Goal: Transaction & Acquisition: Purchase product/service

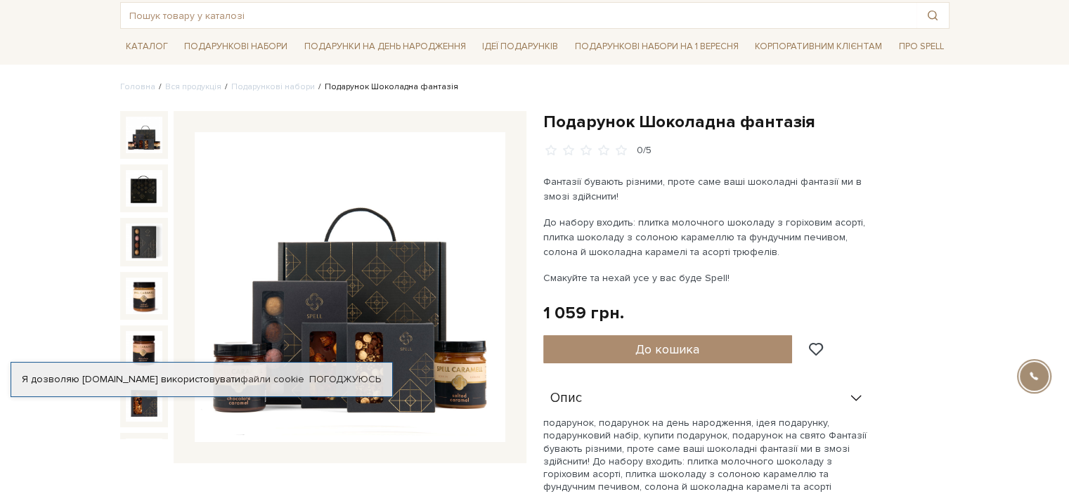
scroll to position [141, 0]
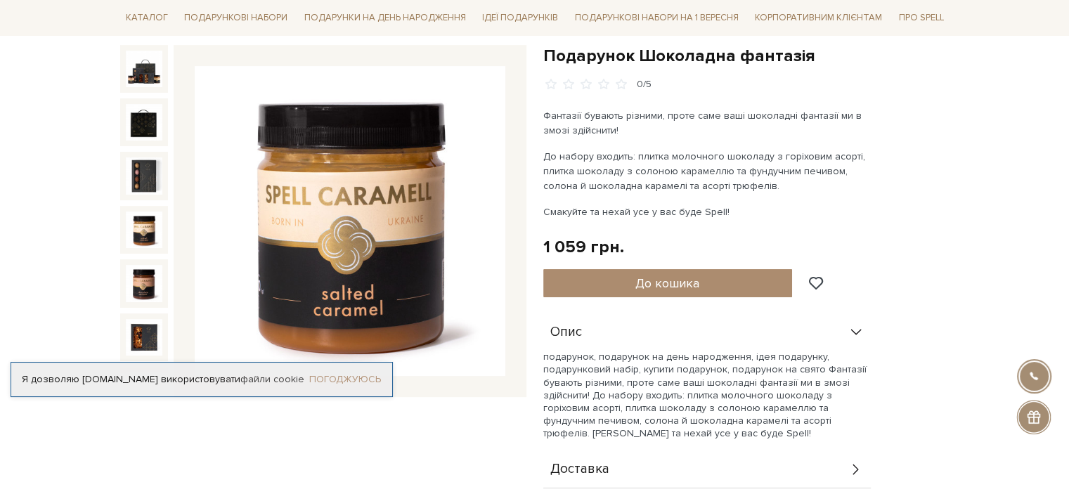
click at [366, 374] on link "Погоджуюсь" at bounding box center [345, 379] width 72 height 13
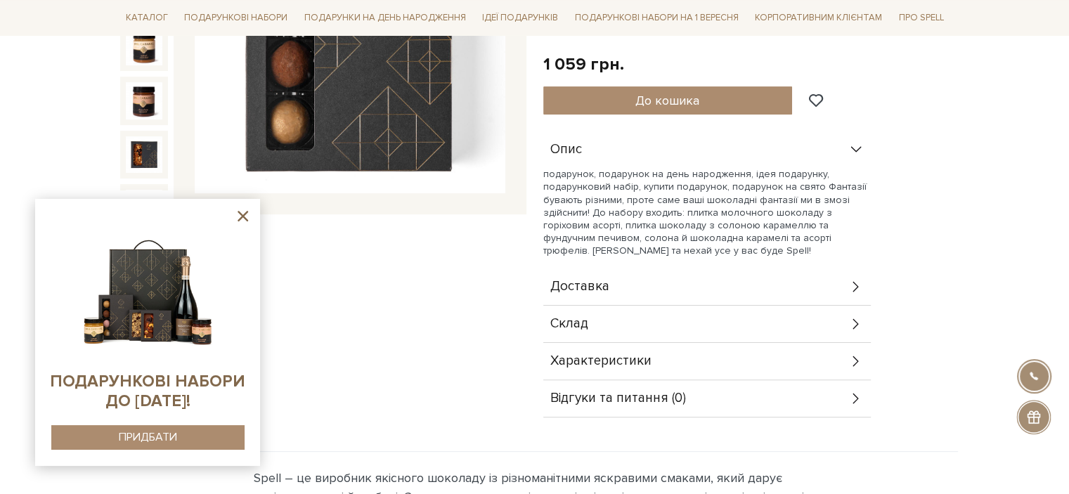
scroll to position [352, 0]
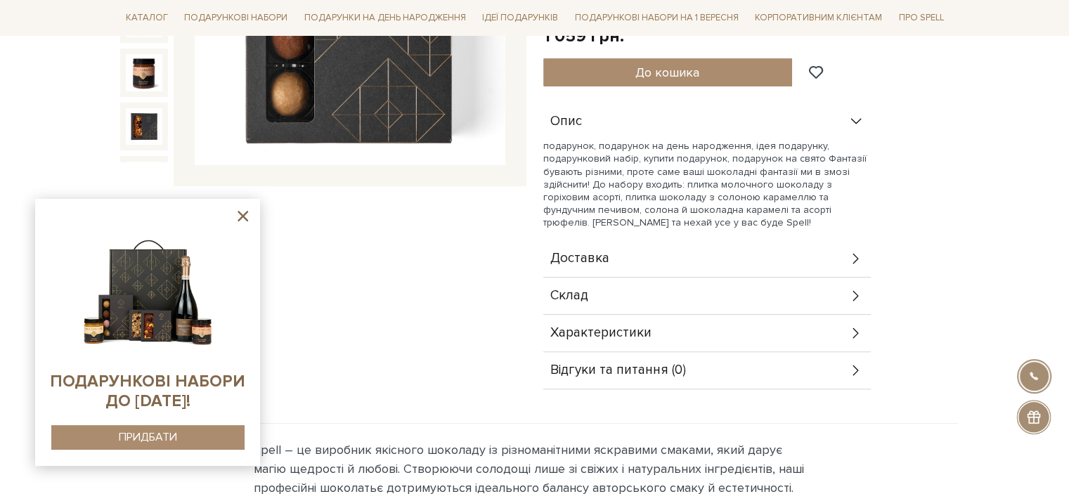
click at [854, 257] on icon at bounding box center [856, 258] width 15 height 15
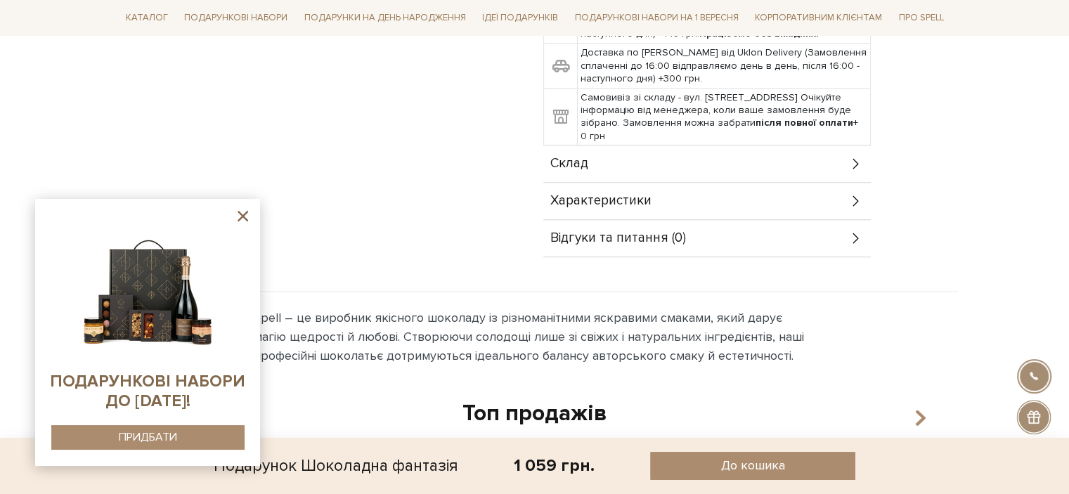
scroll to position [703, 0]
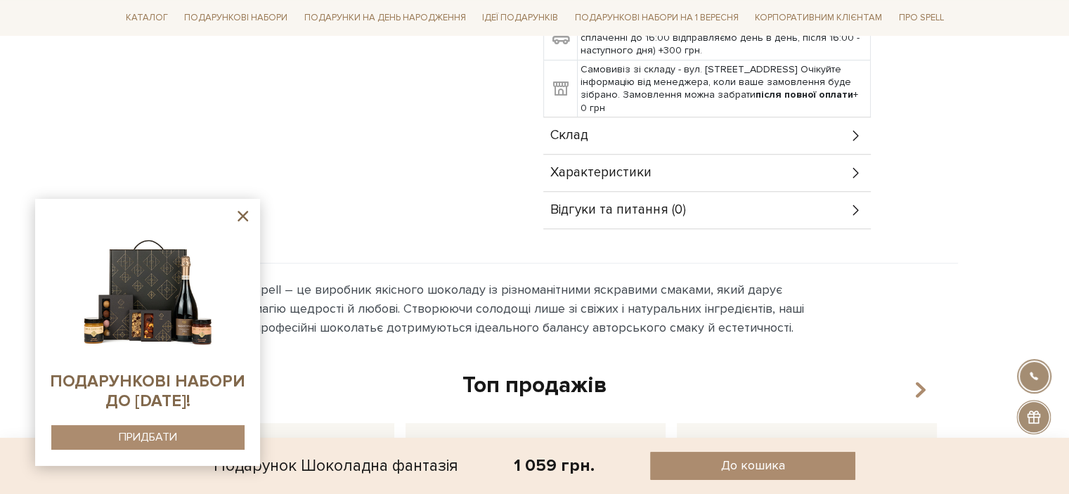
click at [243, 212] on icon at bounding box center [243, 216] width 18 height 18
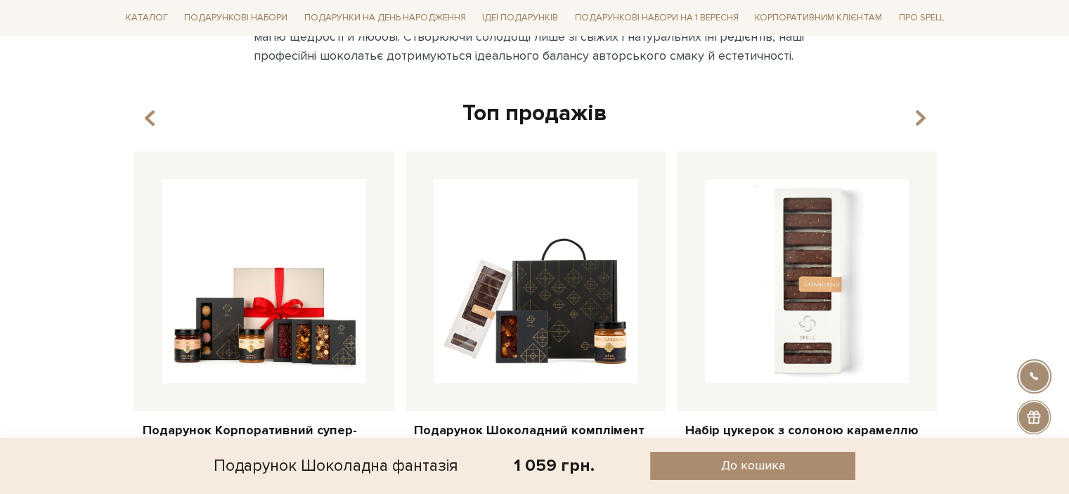
scroll to position [1055, 0]
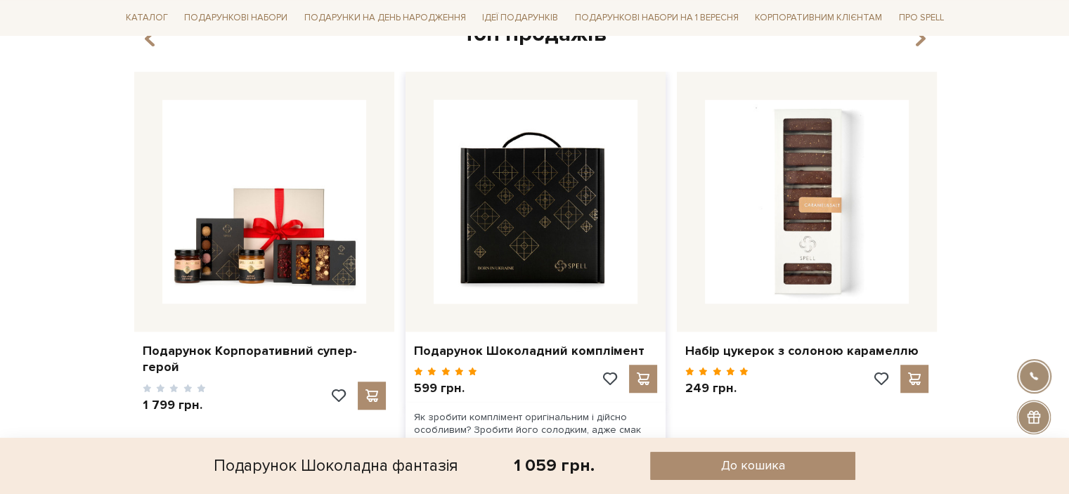
click at [549, 189] on img at bounding box center [536, 202] width 204 height 204
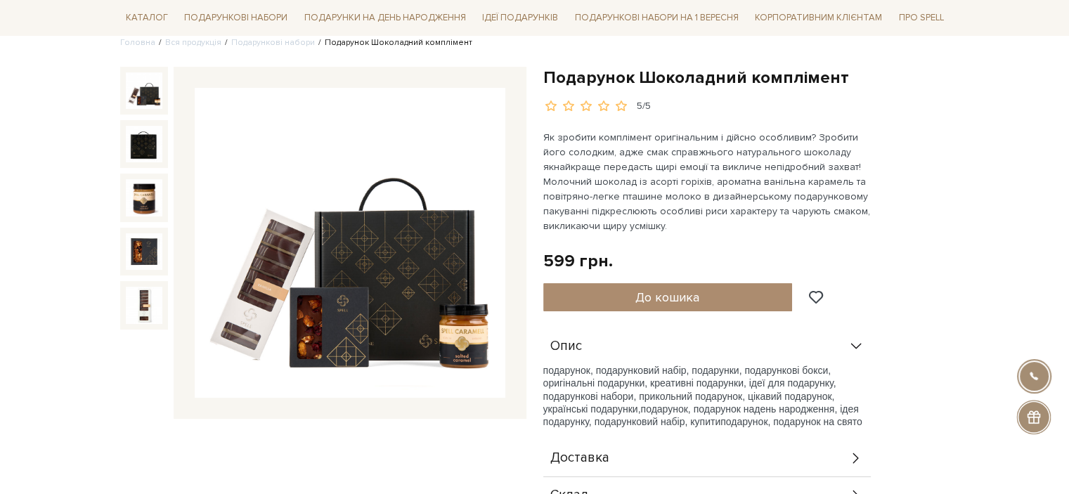
scroll to position [141, 0]
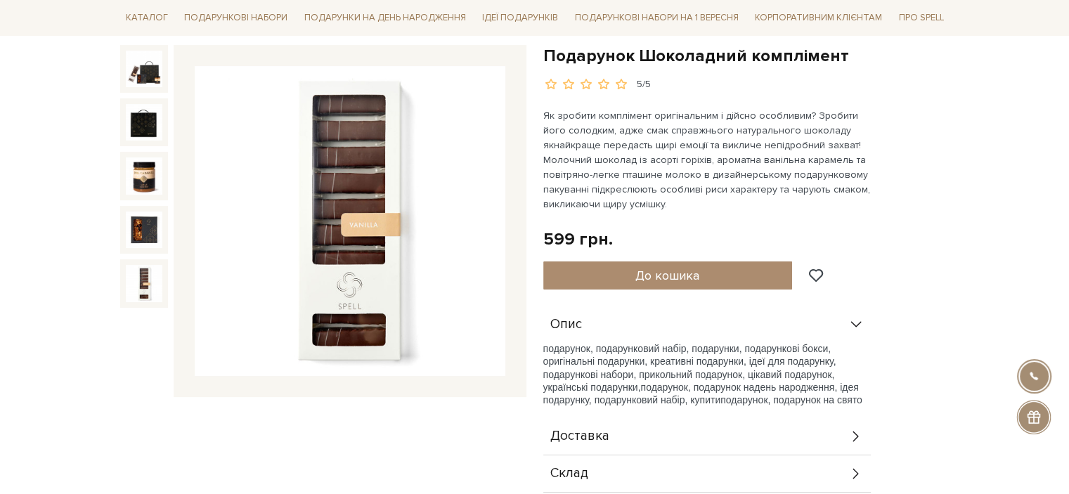
click at [341, 198] on img at bounding box center [350, 221] width 311 height 311
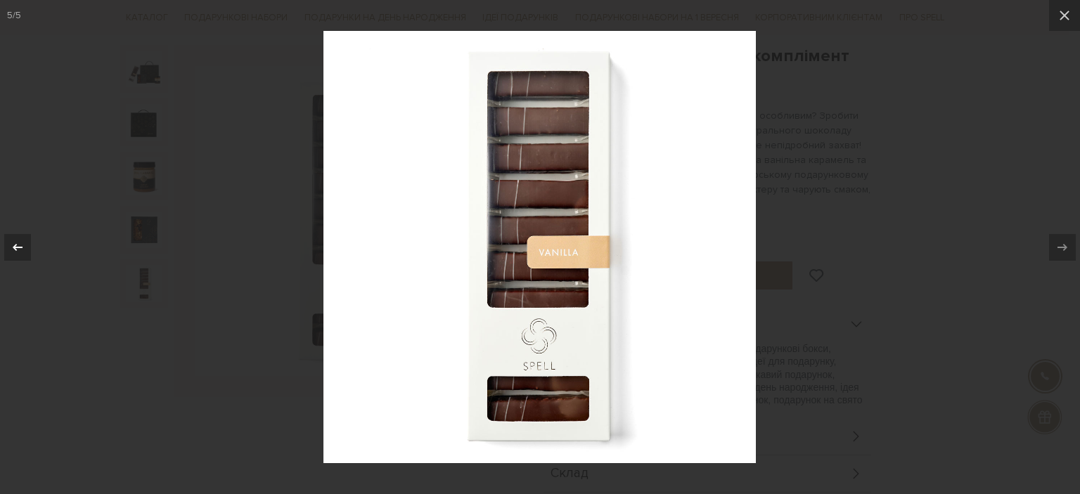
click at [10, 244] on icon at bounding box center [17, 247] width 17 height 17
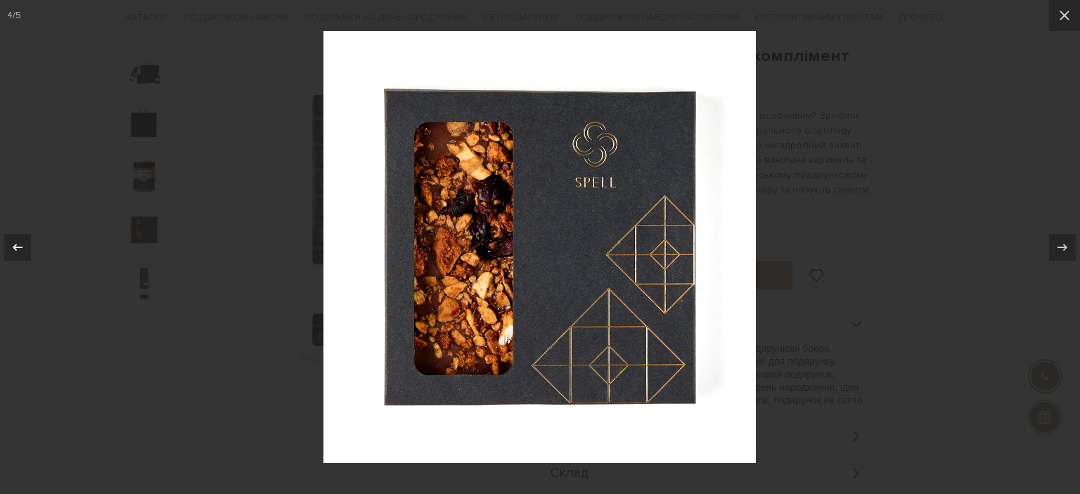
click at [10, 244] on icon at bounding box center [17, 247] width 17 height 17
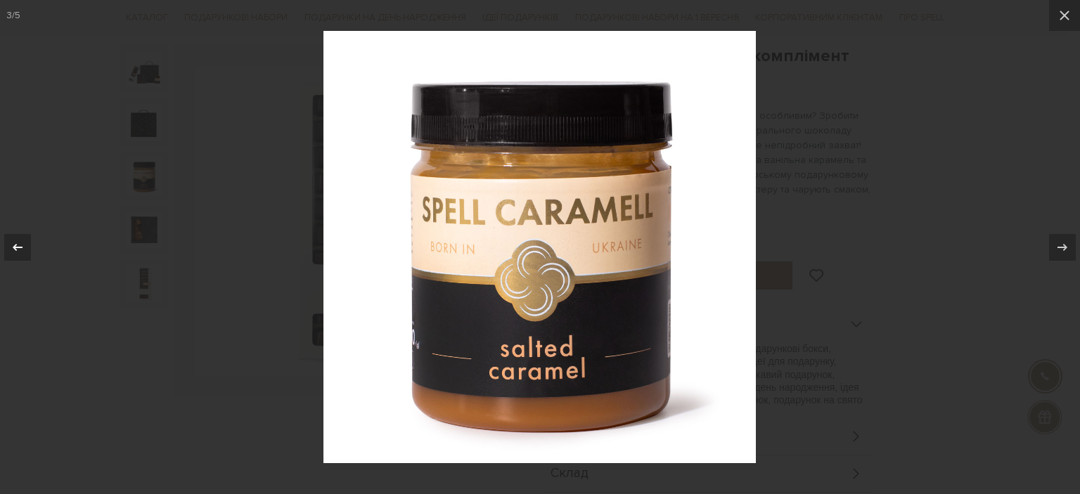
click at [10, 244] on icon at bounding box center [17, 247] width 17 height 17
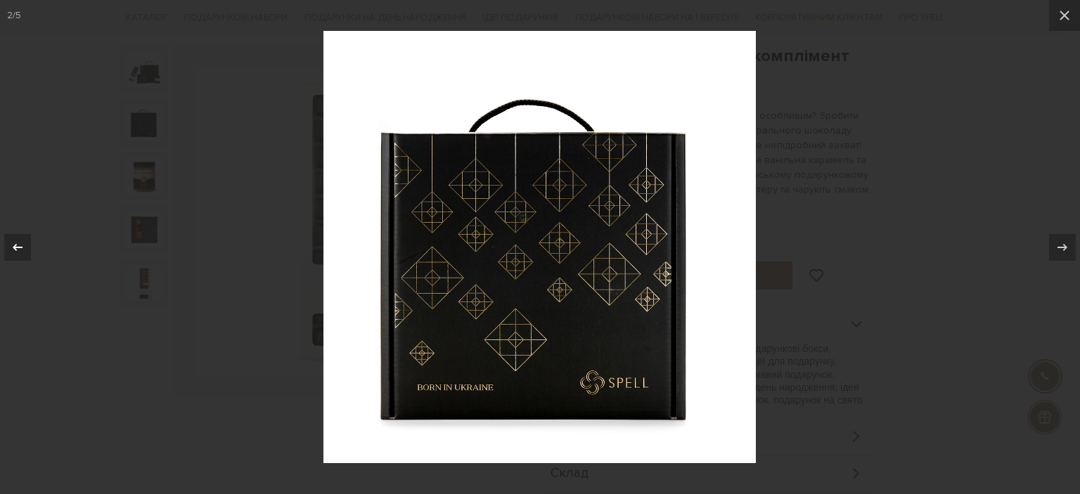
click at [10, 244] on icon at bounding box center [17, 247] width 17 height 17
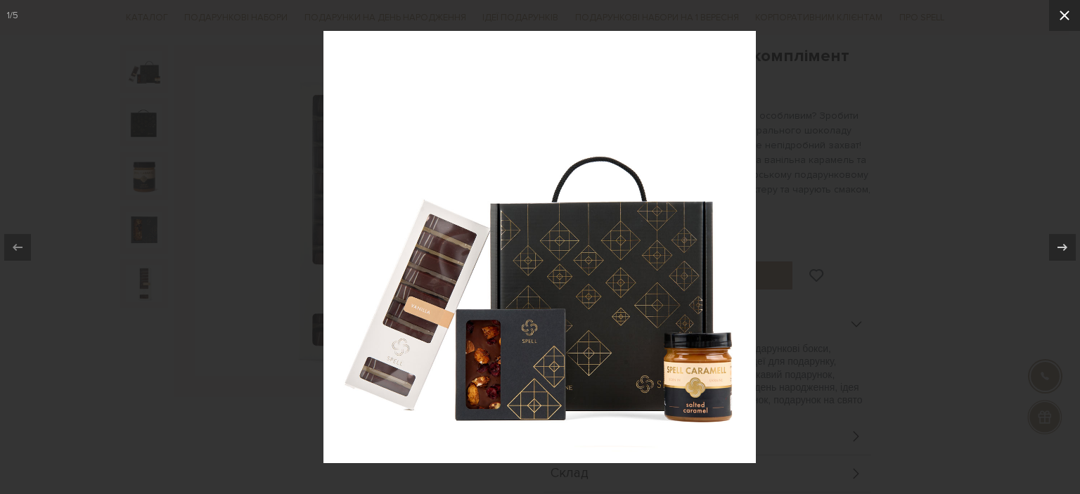
click at [1060, 14] on icon at bounding box center [1064, 15] width 17 height 17
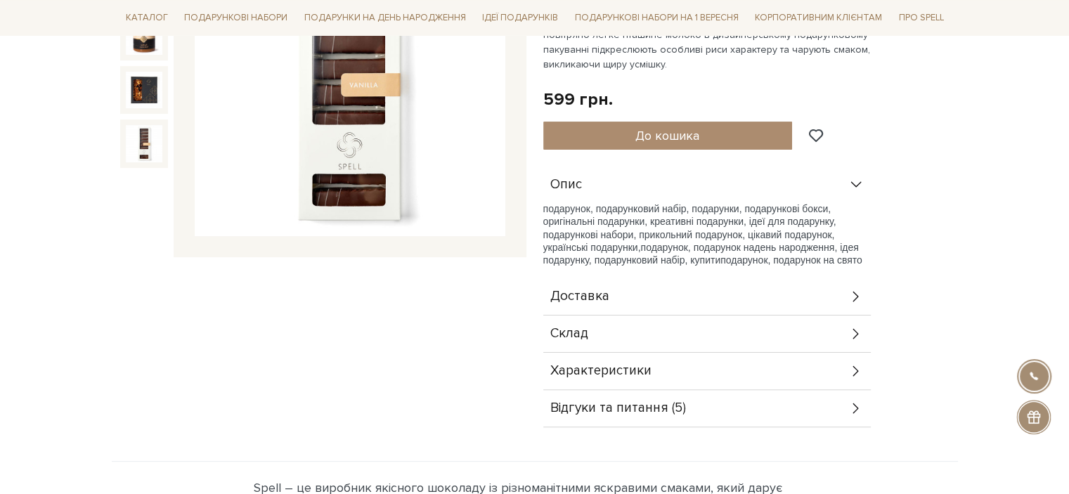
scroll to position [281, 0]
click at [852, 328] on icon at bounding box center [856, 333] width 15 height 15
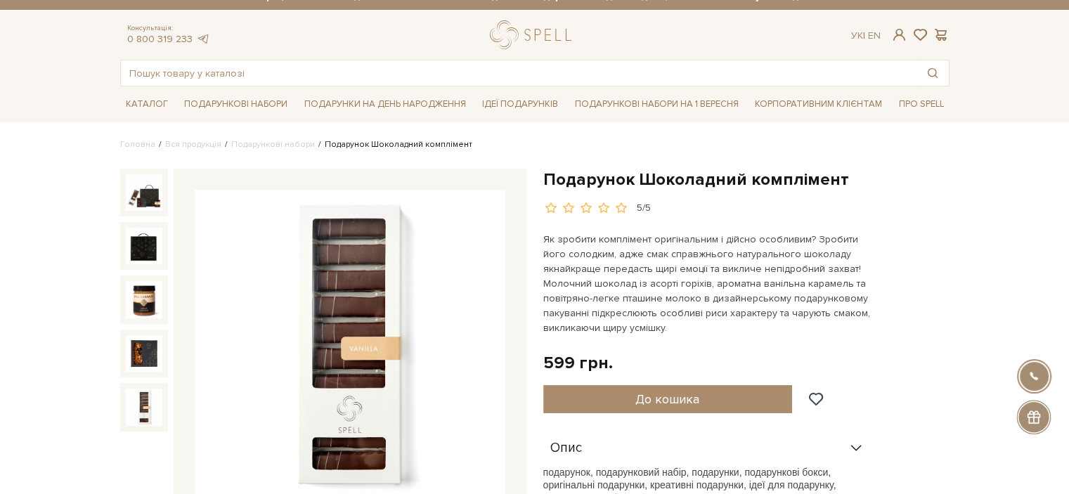
scroll to position [0, 0]
